Goal: Information Seeking & Learning: Stay updated

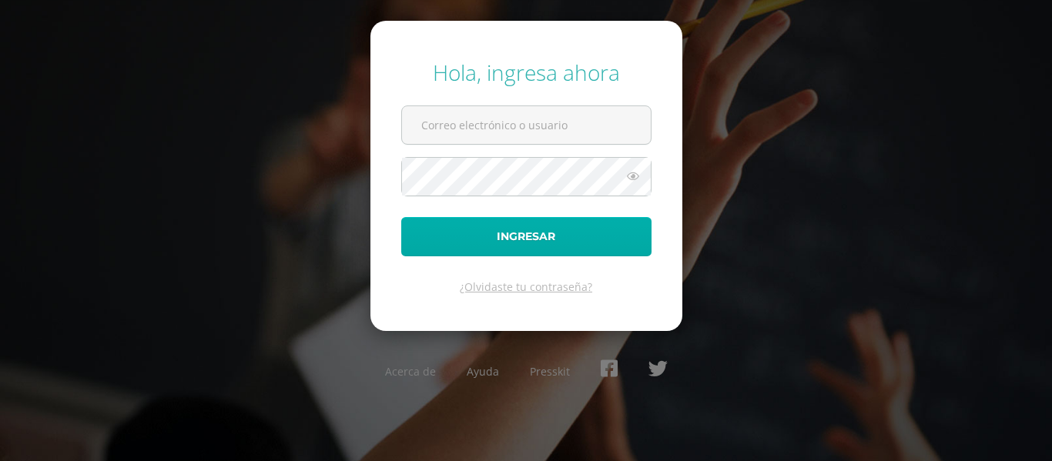
type input "[EMAIL_ADDRESS][DOMAIN_NAME]"
click at [494, 240] on button "Ingresar" at bounding box center [526, 236] width 250 height 39
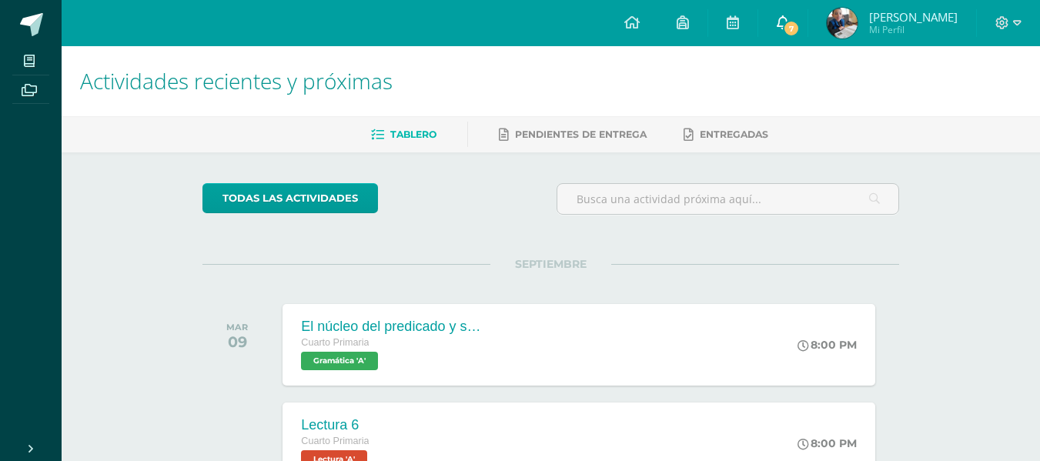
click at [797, 23] on span "7" at bounding box center [791, 28] width 17 height 17
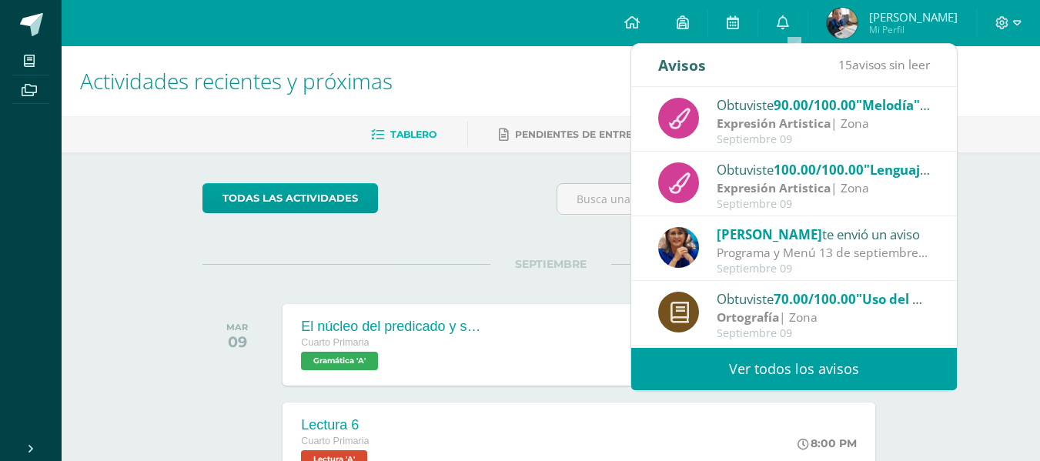
click at [798, 368] on link "Ver todos los avisos" at bounding box center [794, 369] width 326 height 42
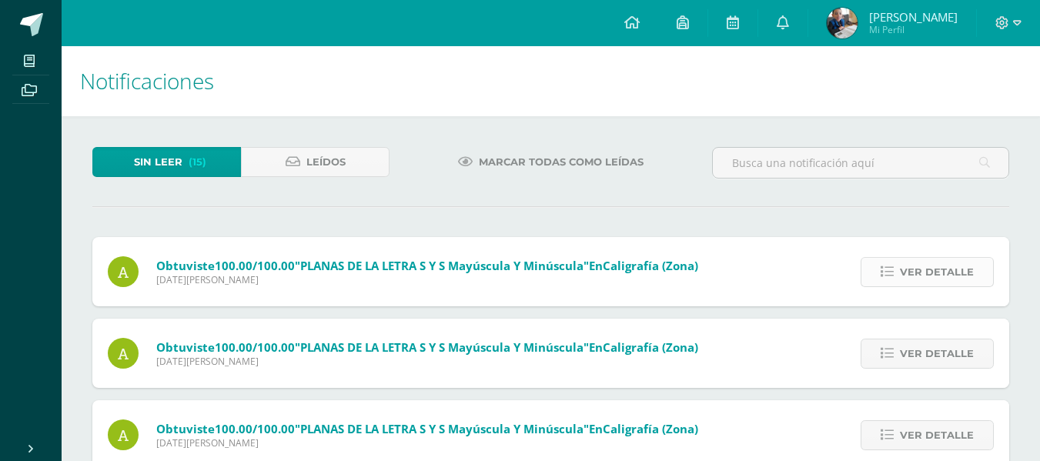
click at [905, 274] on span "Ver detalle" at bounding box center [937, 272] width 74 height 28
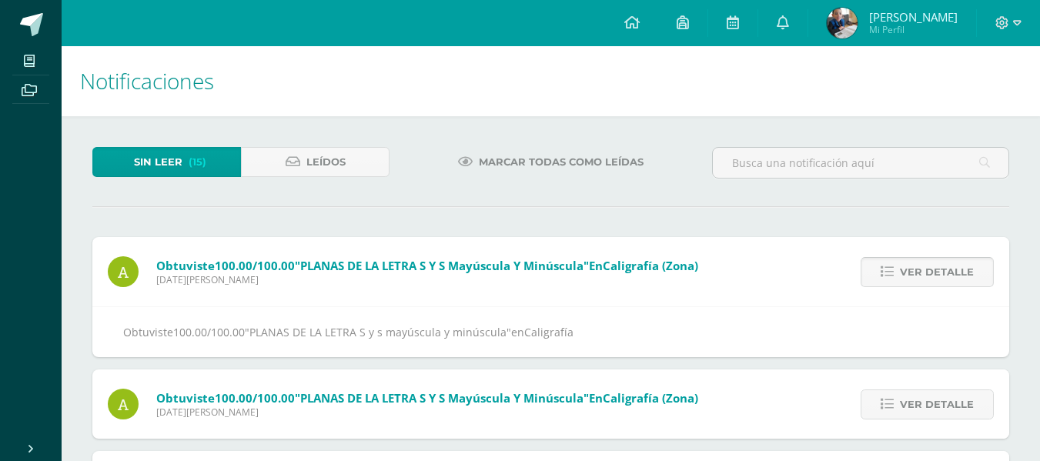
click at [908, 277] on span "Ver detalle" at bounding box center [937, 272] width 74 height 28
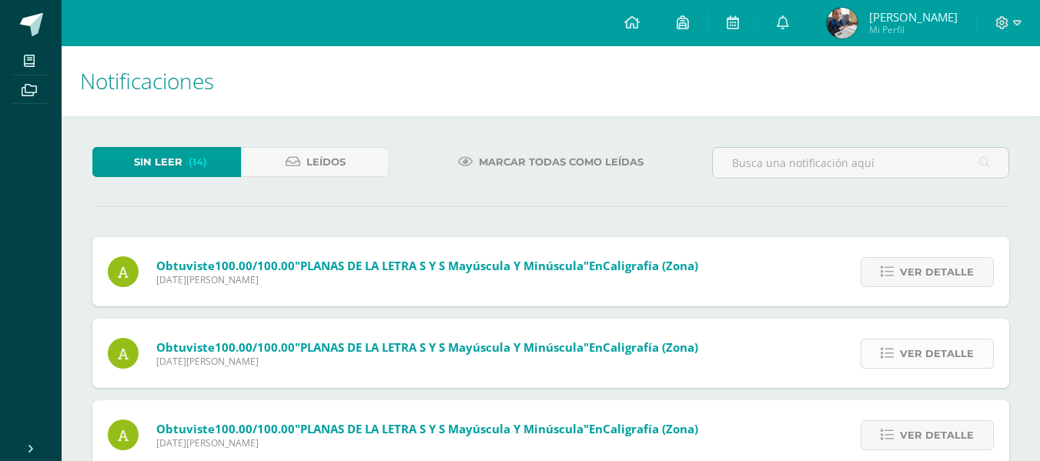
click at [906, 350] on span "Ver detalle" at bounding box center [937, 354] width 74 height 28
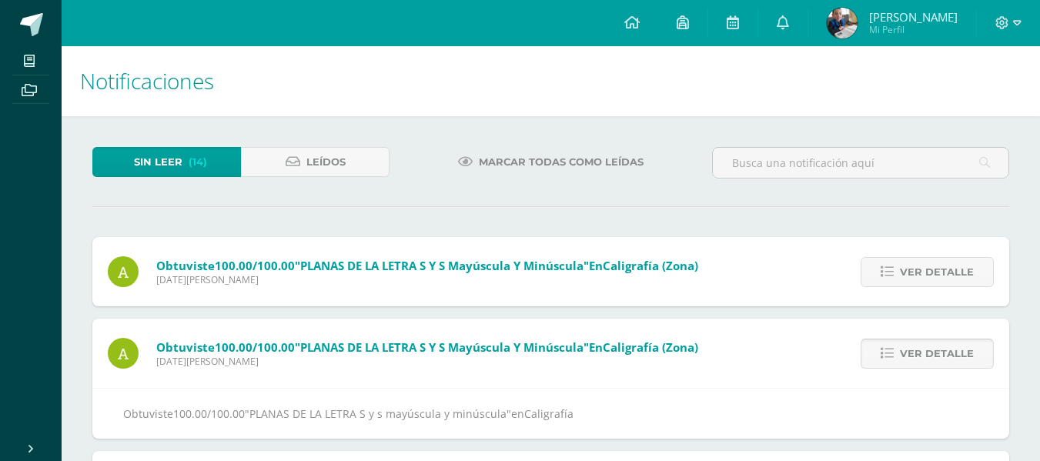
click at [908, 358] on span "Ver detalle" at bounding box center [937, 354] width 74 height 28
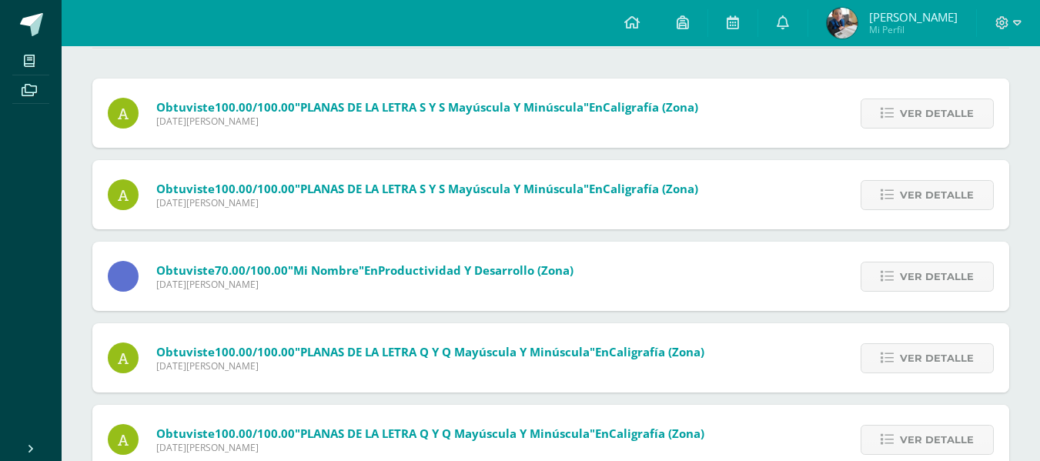
scroll to position [160, 0]
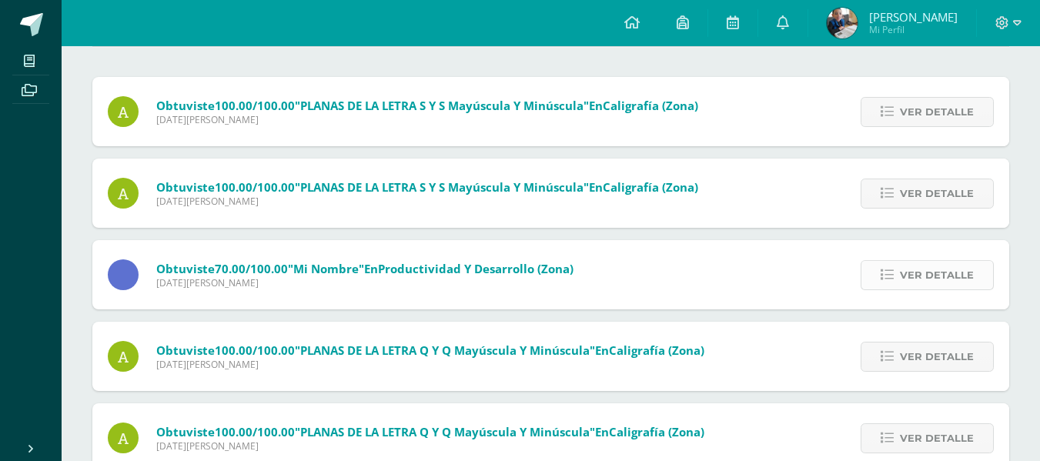
click at [946, 280] on span "Ver detalle" at bounding box center [937, 275] width 74 height 28
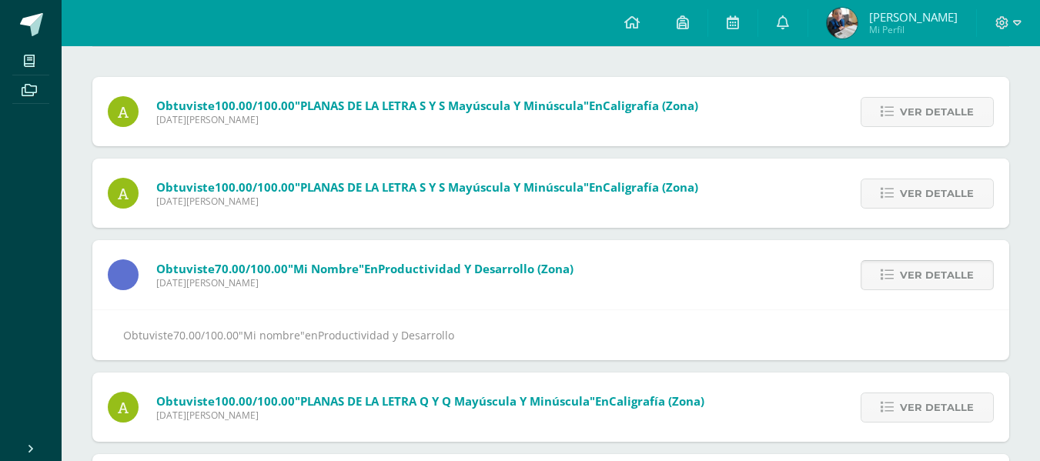
click at [946, 280] on span "Ver detalle" at bounding box center [937, 275] width 74 height 28
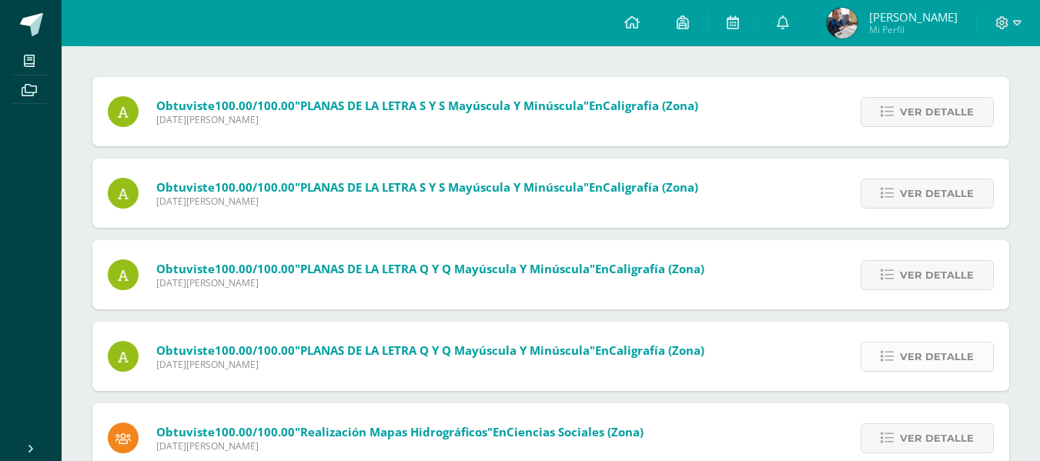
click at [937, 359] on span "Ver detalle" at bounding box center [937, 357] width 74 height 28
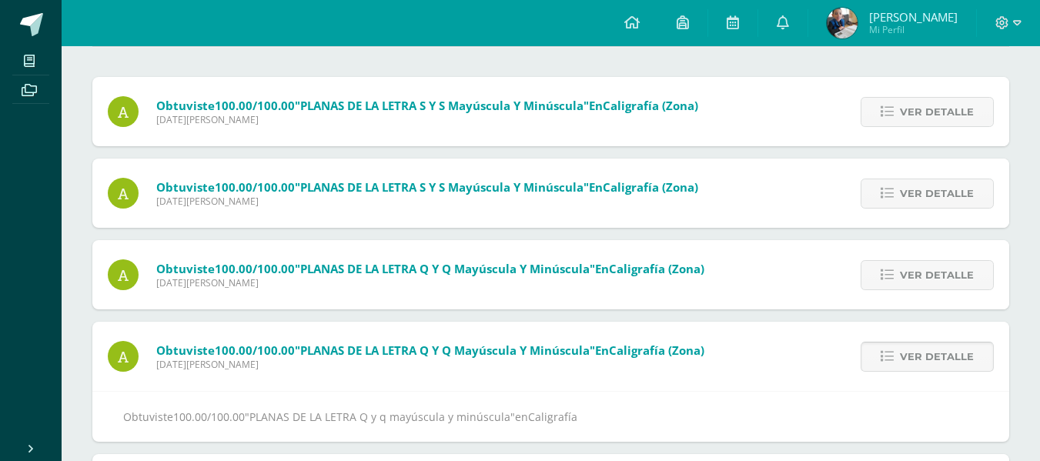
click at [937, 359] on span "Ver detalle" at bounding box center [937, 357] width 74 height 28
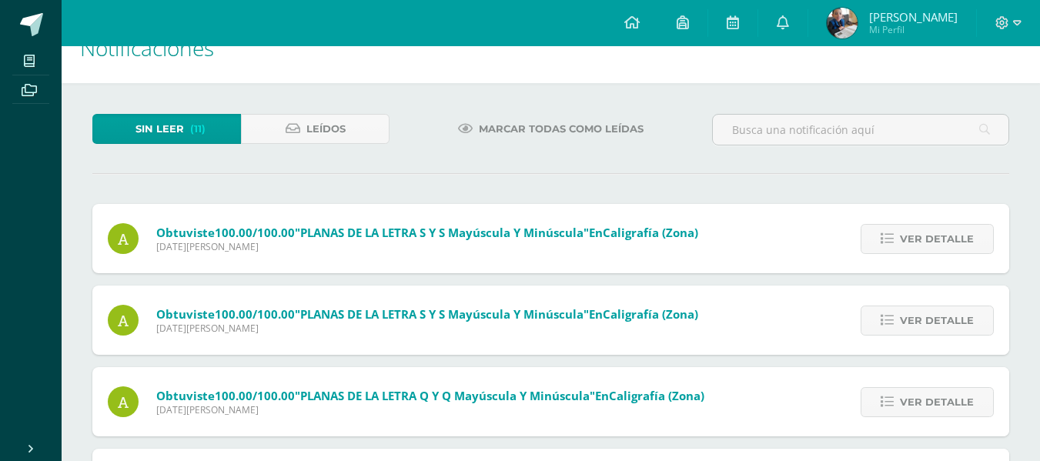
scroll to position [0, 0]
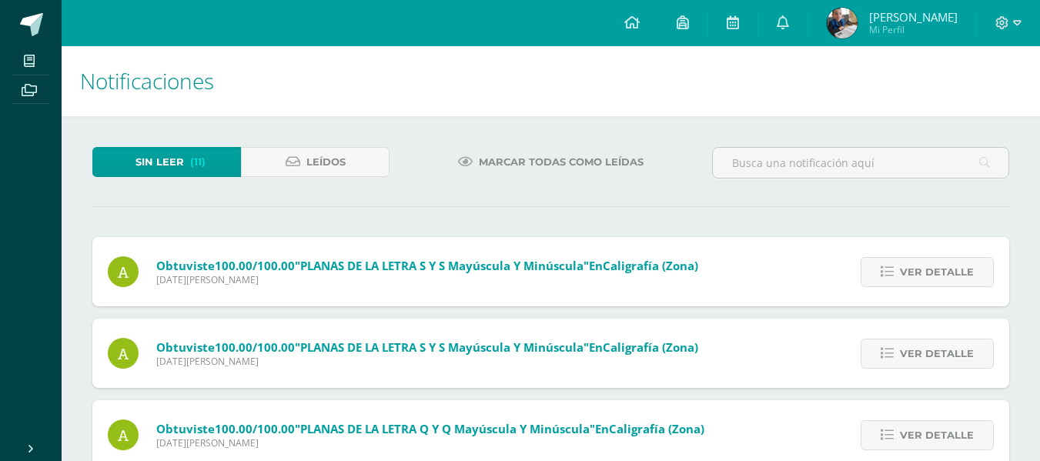
click at [573, 164] on span "Marcar todas como leídas" at bounding box center [561, 162] width 165 height 28
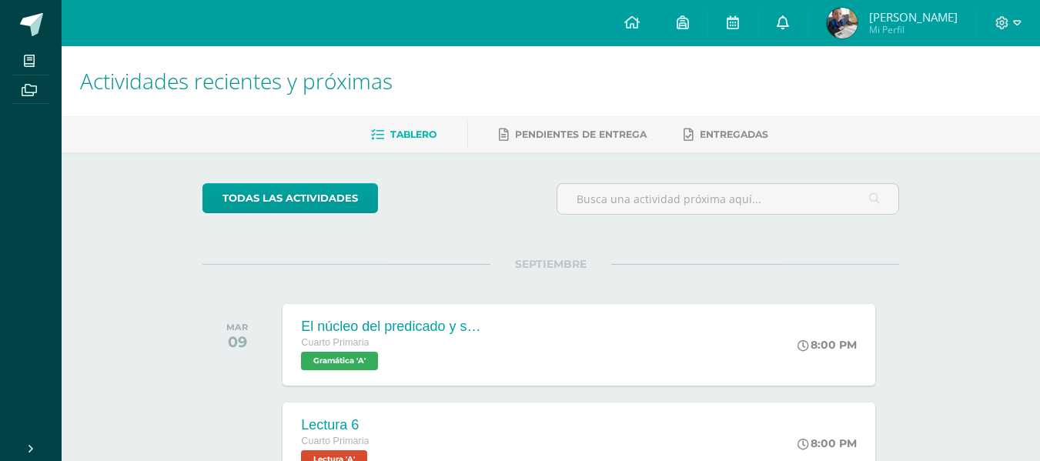
click at [789, 22] on icon at bounding box center [783, 22] width 12 height 14
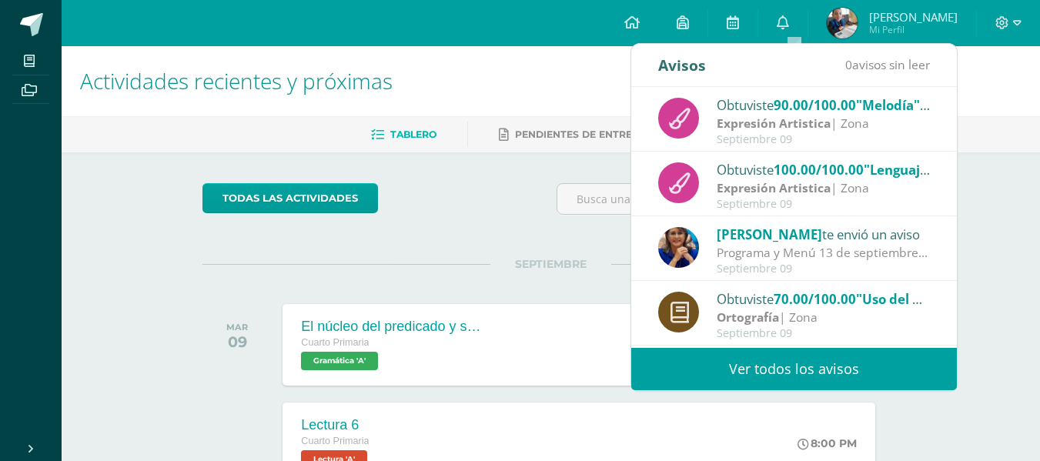
click at [805, 358] on link "Ver todos los avisos" at bounding box center [794, 369] width 326 height 42
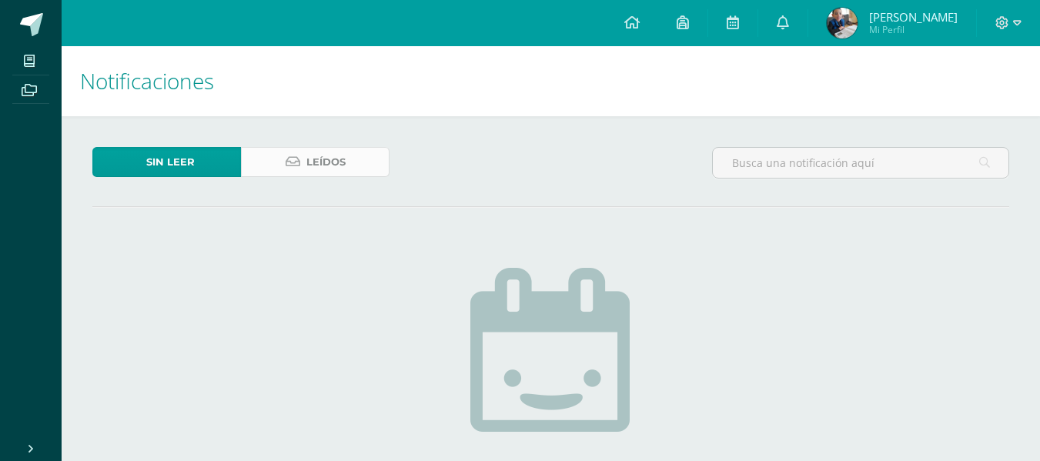
click at [282, 162] on link "Leídos" at bounding box center [315, 162] width 149 height 30
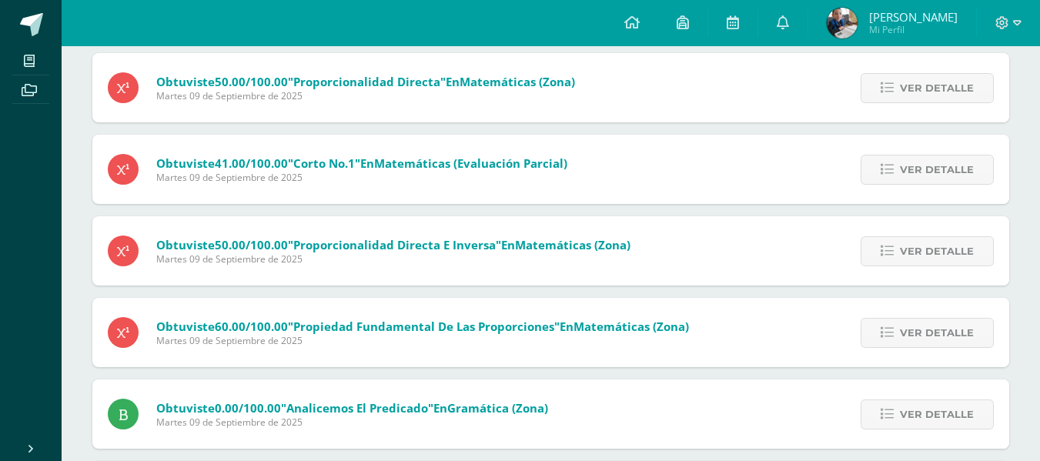
scroll to position [587, 0]
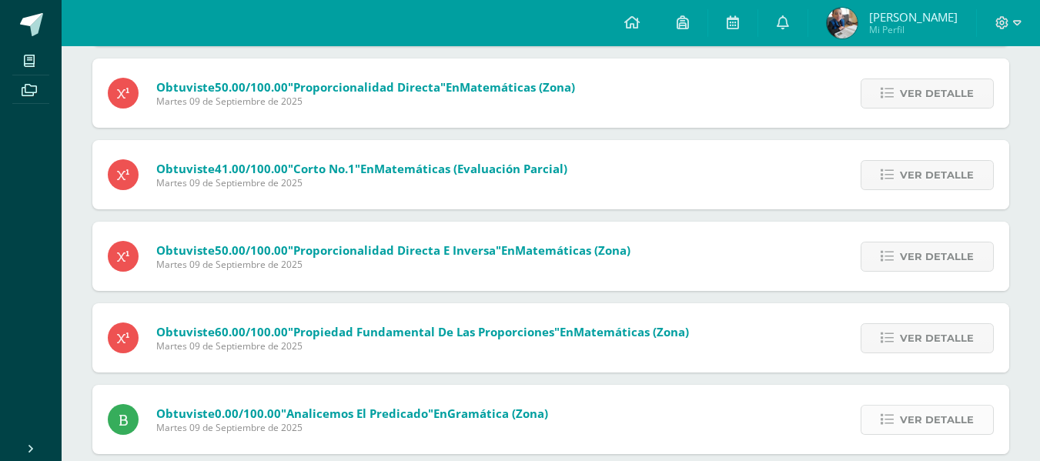
click at [909, 419] on span "Ver detalle" at bounding box center [937, 420] width 74 height 28
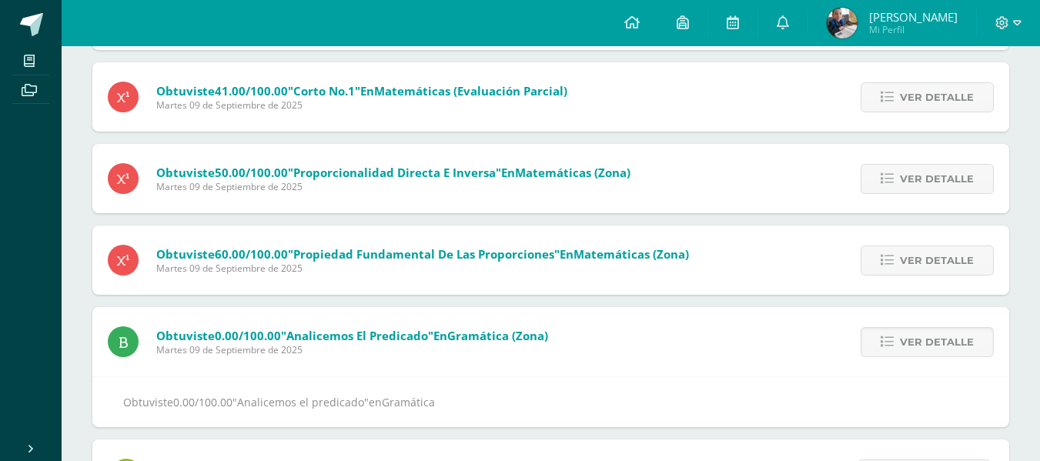
scroll to position [679, 0]
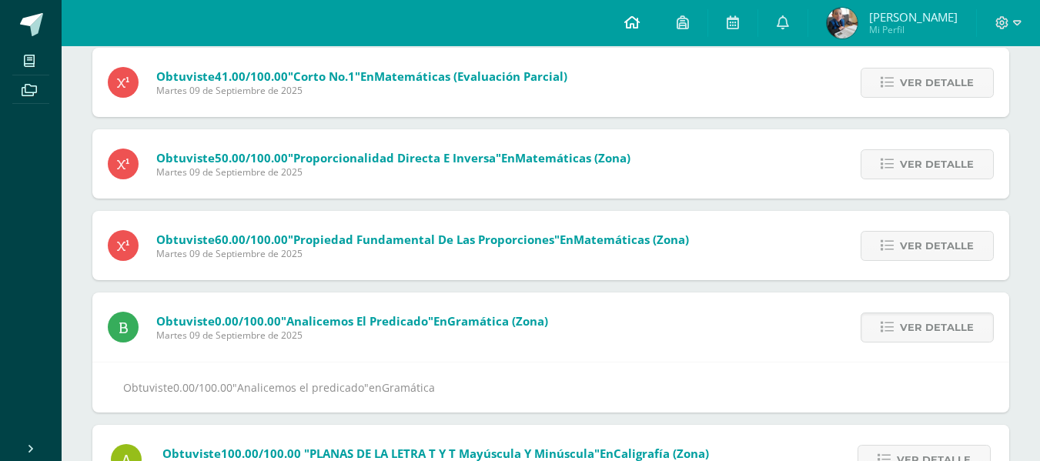
click at [640, 18] on icon at bounding box center [631, 22] width 15 height 14
